Goal: Information Seeking & Learning: Learn about a topic

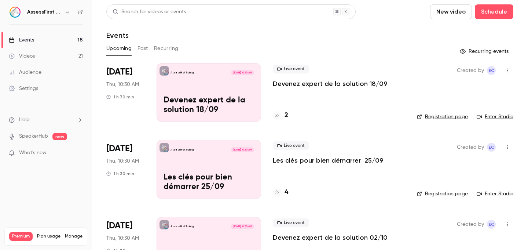
click at [284, 116] on div "2" at bounding box center [280, 115] width 15 height 10
click at [142, 46] on button "Past" at bounding box center [142, 49] width 11 height 12
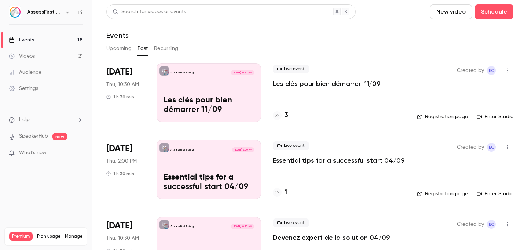
click at [61, 13] on h6 "AssessFirst Training" at bounding box center [44, 11] width 34 height 7
click at [68, 13] on icon "button" at bounding box center [68, 12] width 6 height 6
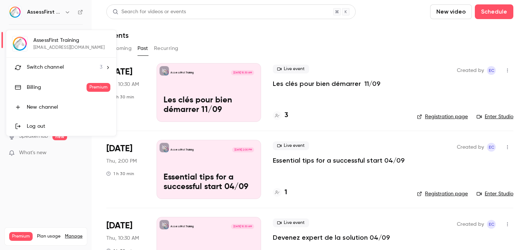
click at [49, 67] on span "Switch channel" at bounding box center [45, 67] width 37 height 8
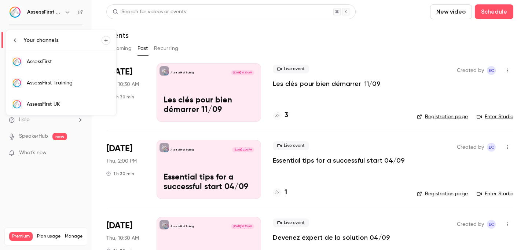
click at [59, 62] on div "AssessFirst" at bounding box center [69, 61] width 84 height 7
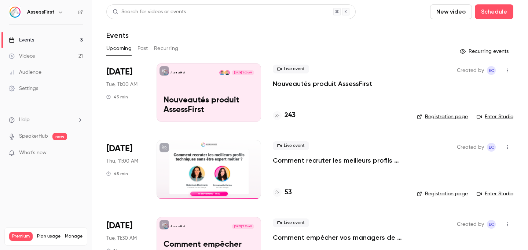
click at [58, 15] on button "button" at bounding box center [60, 12] width 9 height 9
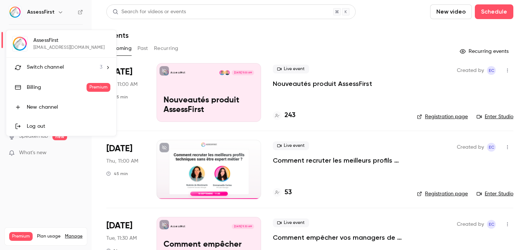
click at [52, 71] on li "Switch channel 3" at bounding box center [61, 67] width 110 height 19
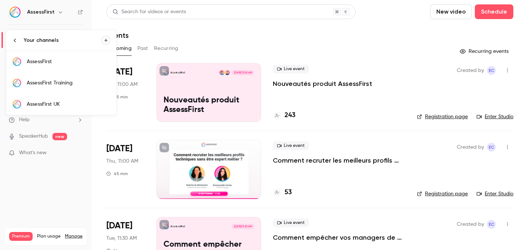
click at [66, 84] on div "AssessFirst Training" at bounding box center [69, 82] width 84 height 7
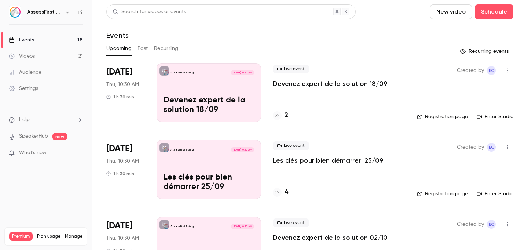
click at [142, 51] on button "Past" at bounding box center [142, 49] width 11 height 12
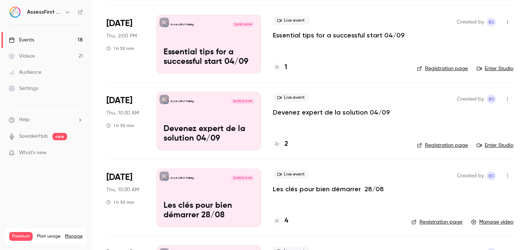
scroll to position [135, 0]
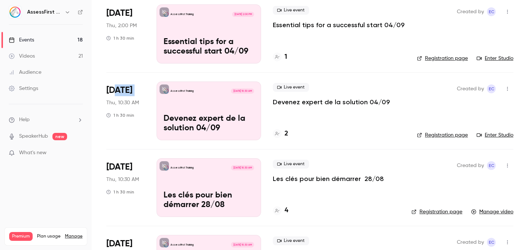
drag, startPoint x: 114, startPoint y: 90, endPoint x: 139, endPoint y: 90, distance: 24.6
click at [139, 90] on div "[DATE] Thu, 10:30 AM 1 h 30 min" at bounding box center [125, 110] width 38 height 59
click at [209, 123] on p "Devenez expert de la solution 04/09" at bounding box center [209, 123] width 91 height 19
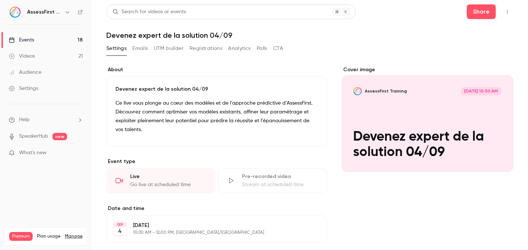
click at [75, 58] on link "Videos 21" at bounding box center [46, 56] width 92 height 16
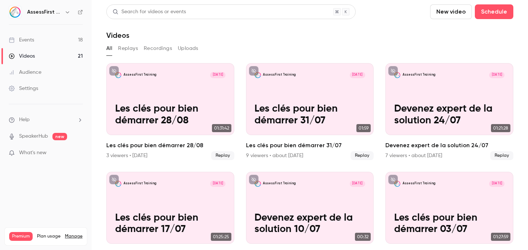
click at [63, 41] on link "Events 18" at bounding box center [46, 40] width 92 height 16
